Goal: Submit feedback/report problem

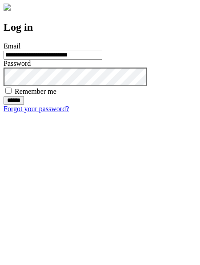
click at [24, 105] on input "******" at bounding box center [14, 100] width 20 height 9
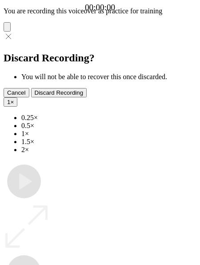
type input "**********"
